Goal: Task Accomplishment & Management: Use online tool/utility

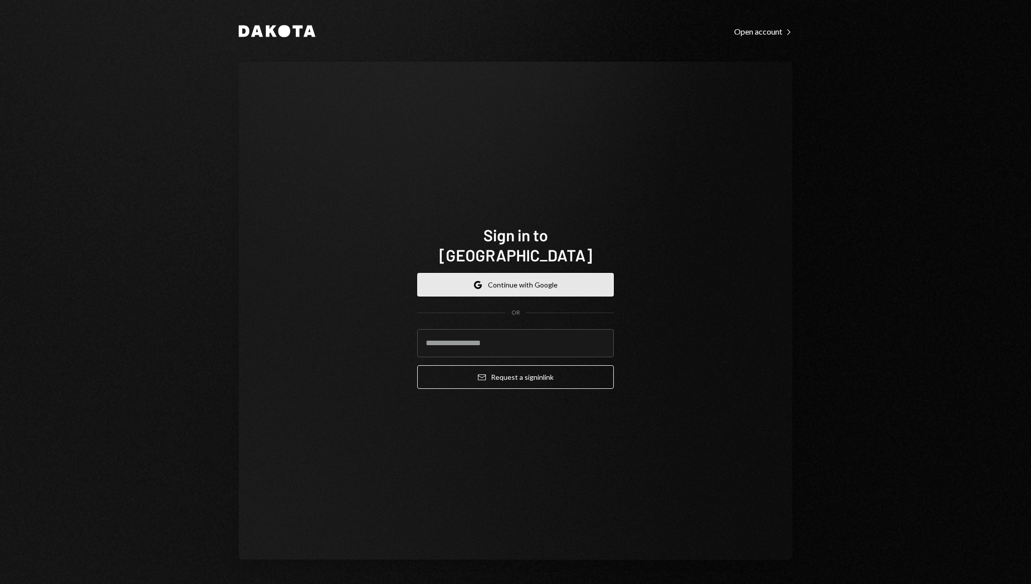
click at [518, 281] on button "Google Continue with Google" at bounding box center [515, 285] width 197 height 24
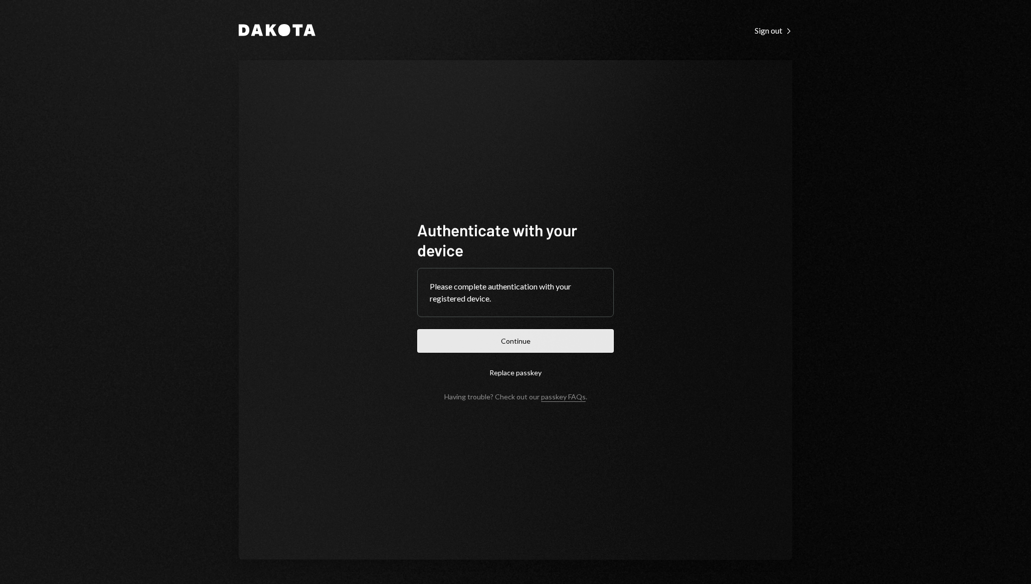
click at [516, 338] on button "Continue" at bounding box center [515, 341] width 197 height 24
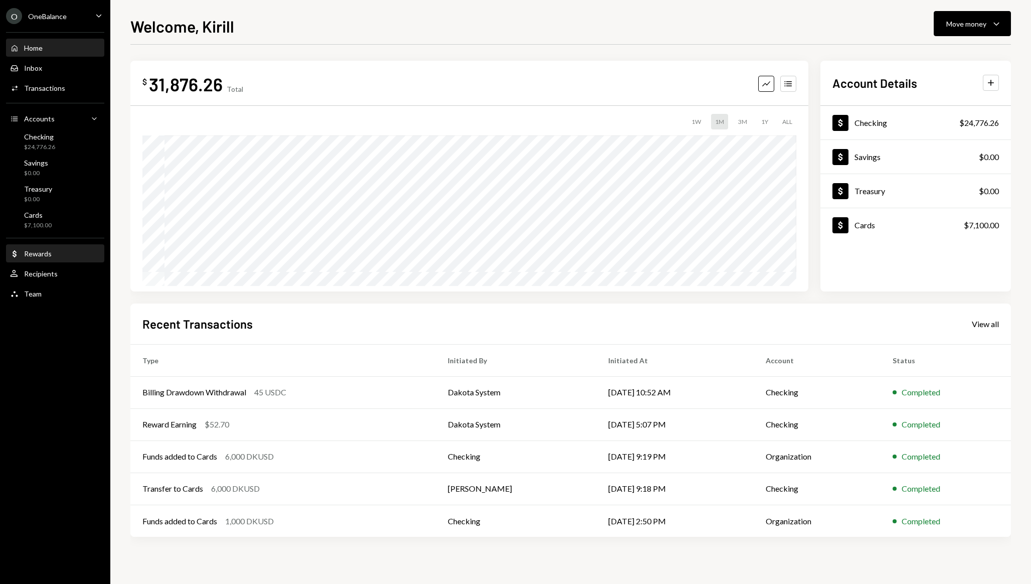
click at [44, 252] on div "Rewards" at bounding box center [38, 253] width 28 height 9
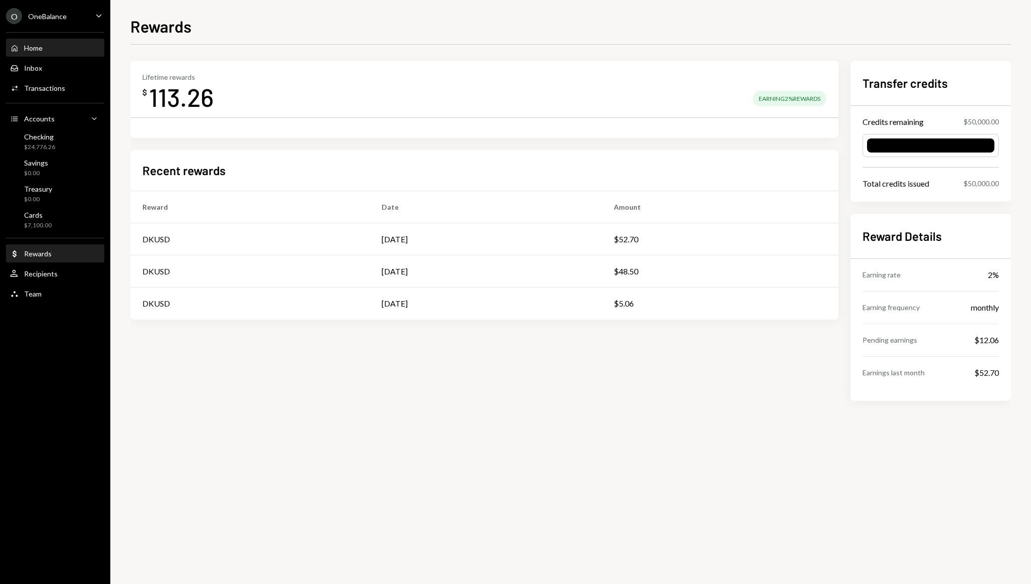
click at [54, 47] on div "Home Home" at bounding box center [55, 48] width 90 height 9
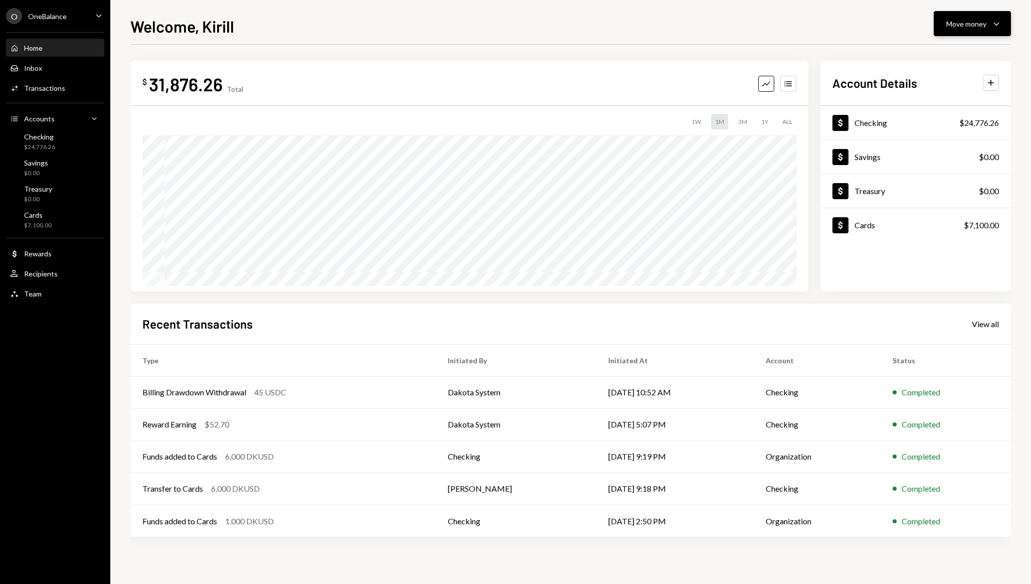
click at [958, 20] on div "Move money" at bounding box center [966, 24] width 40 height 11
click at [957, 54] on div "Send" at bounding box center [963, 54] width 73 height 11
